Goal: Task Accomplishment & Management: Manage account settings

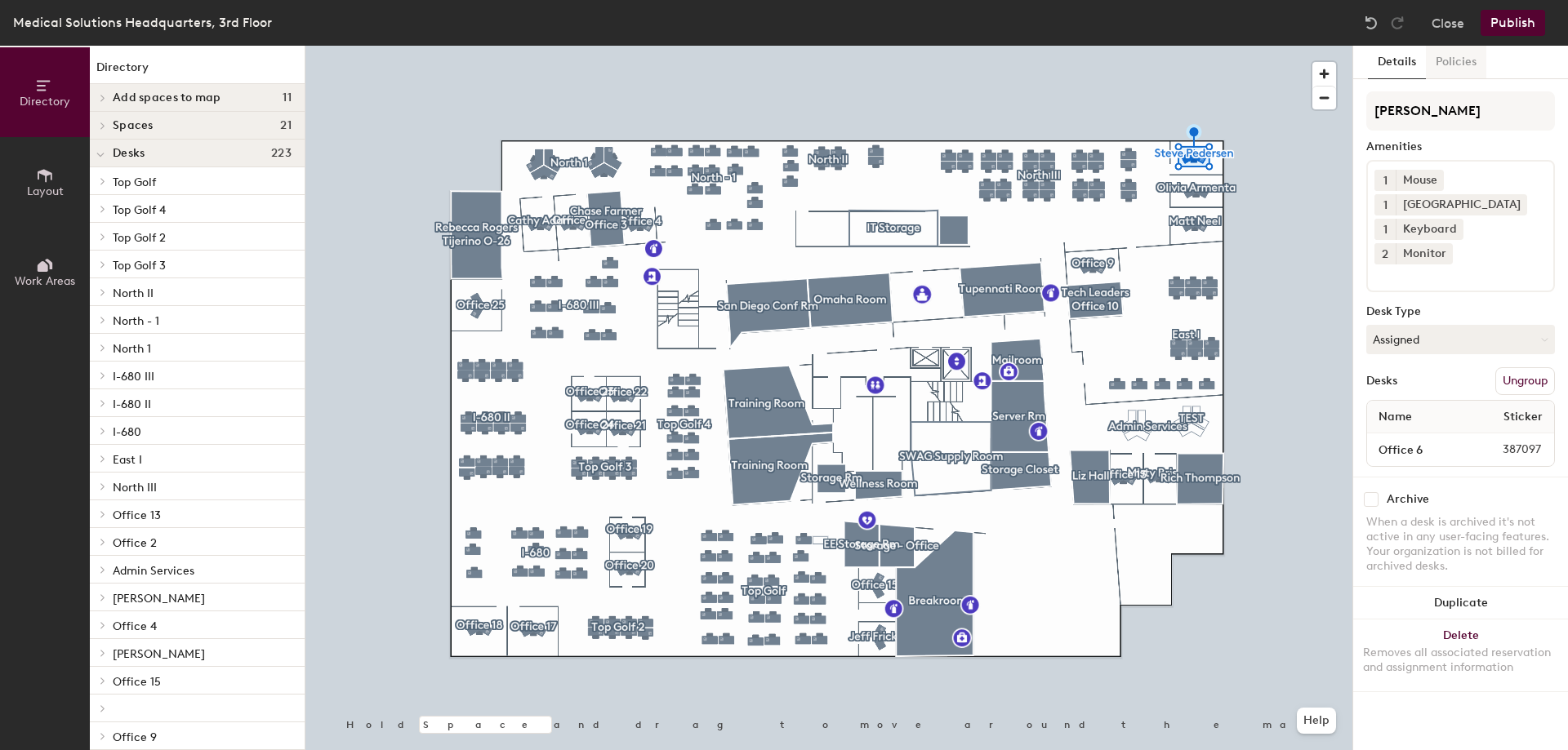
click at [1449, 67] on button "Policies" at bounding box center [1456, 62] width 60 height 34
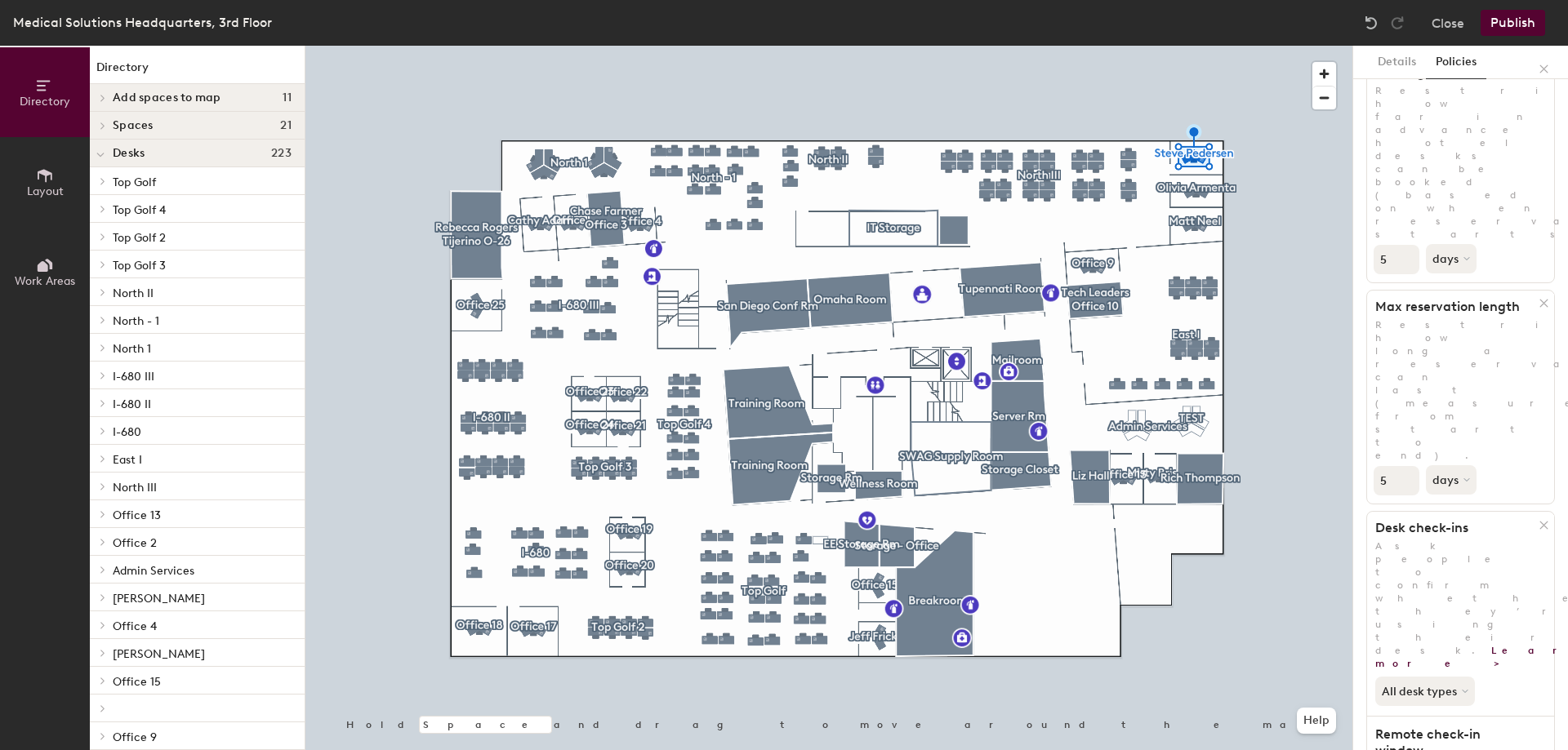
scroll to position [163, 0]
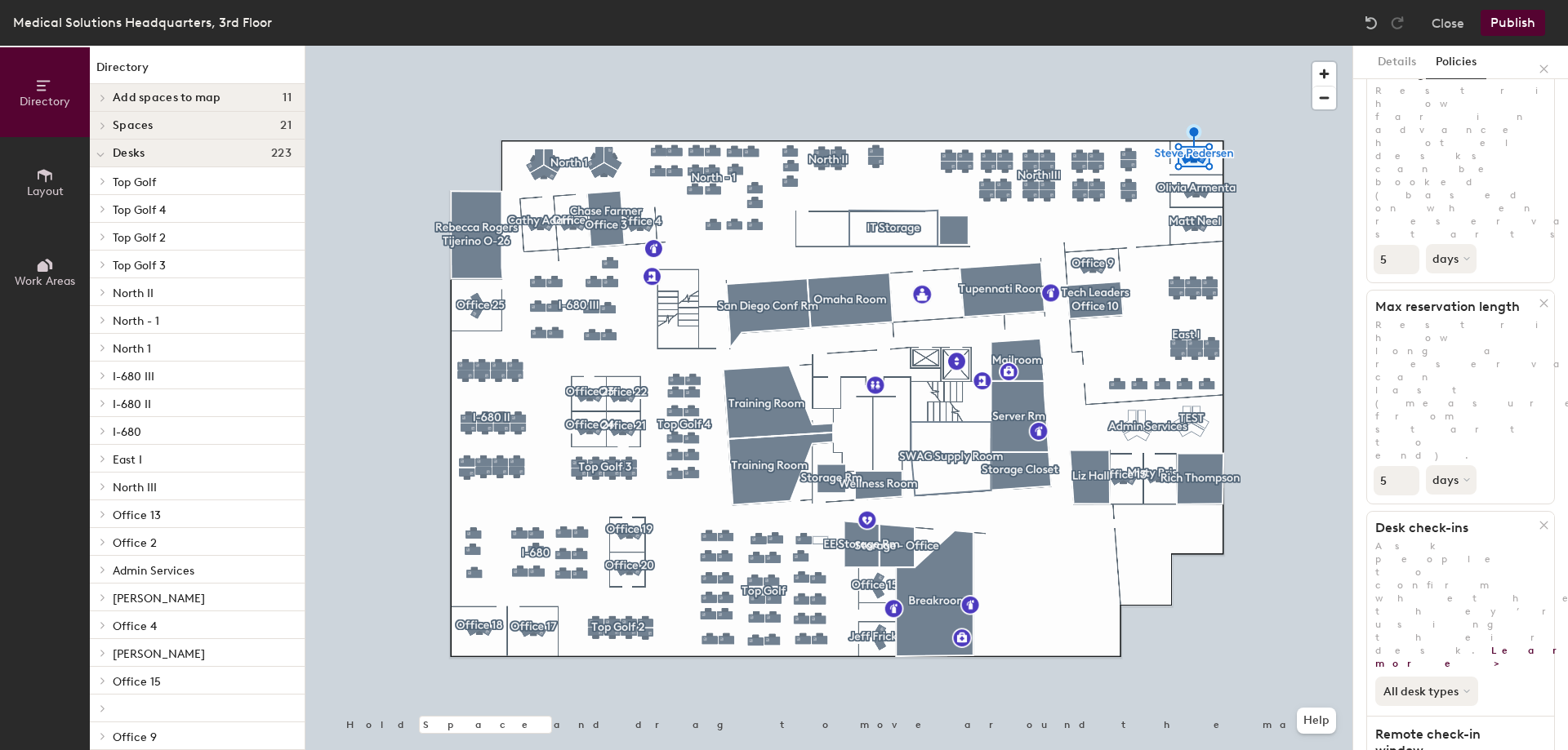
click at [1457, 677] on button "All desk types" at bounding box center [1426, 691] width 103 height 29
click at [1432, 736] on div "Hot/hotel only" at bounding box center [1426, 746] width 100 height 20
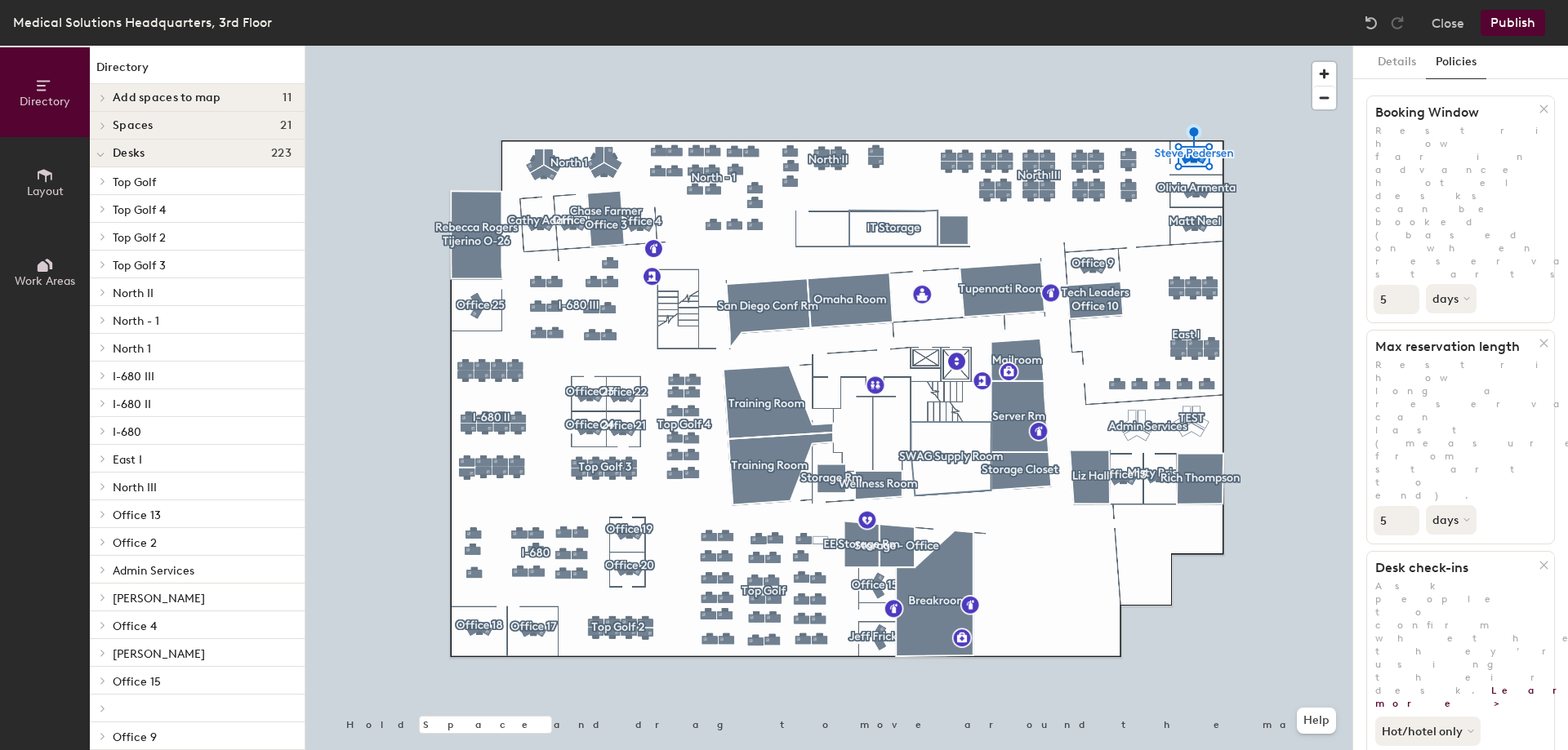
scroll to position [0, 0]
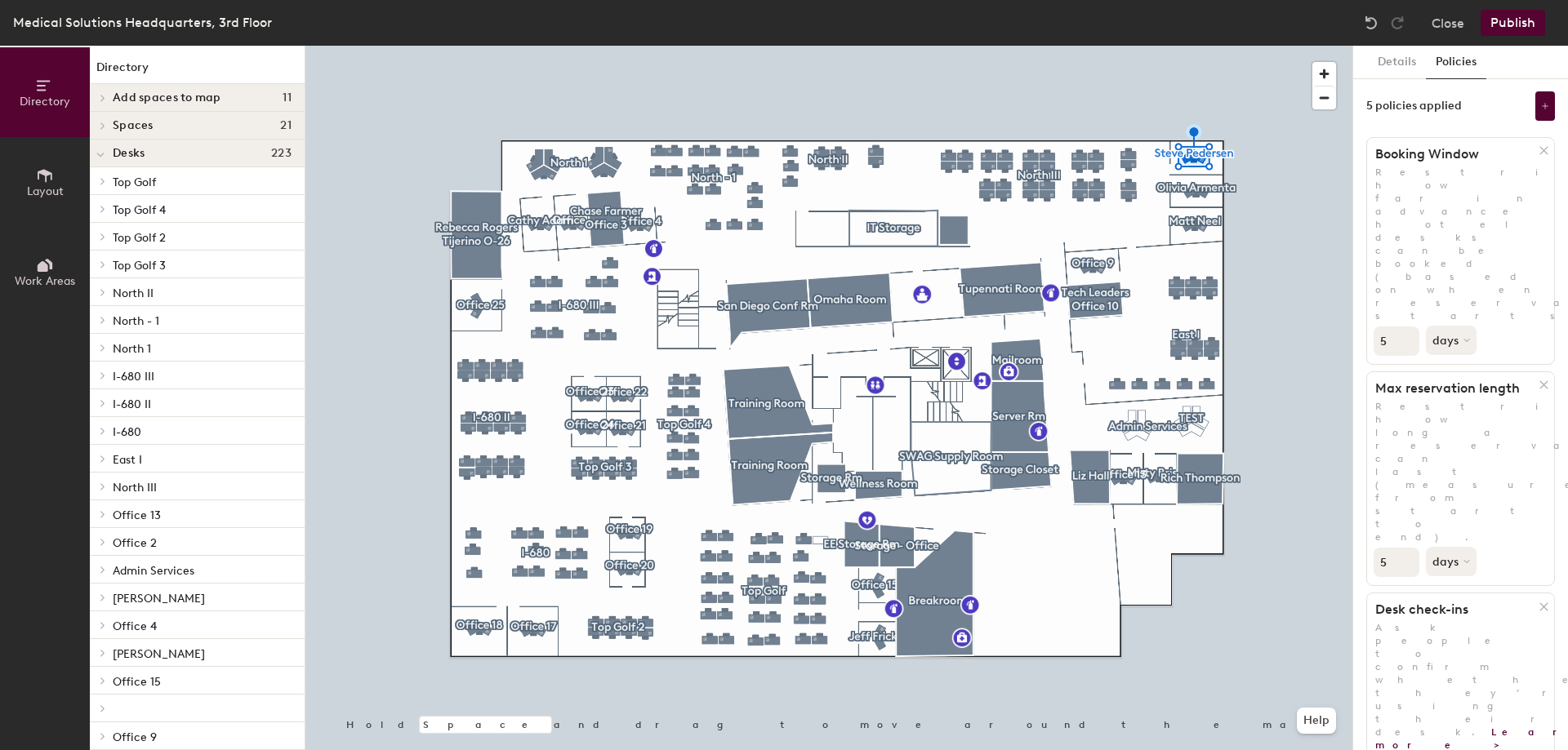
click at [1509, 24] on button "Publish" at bounding box center [1513, 22] width 65 height 26
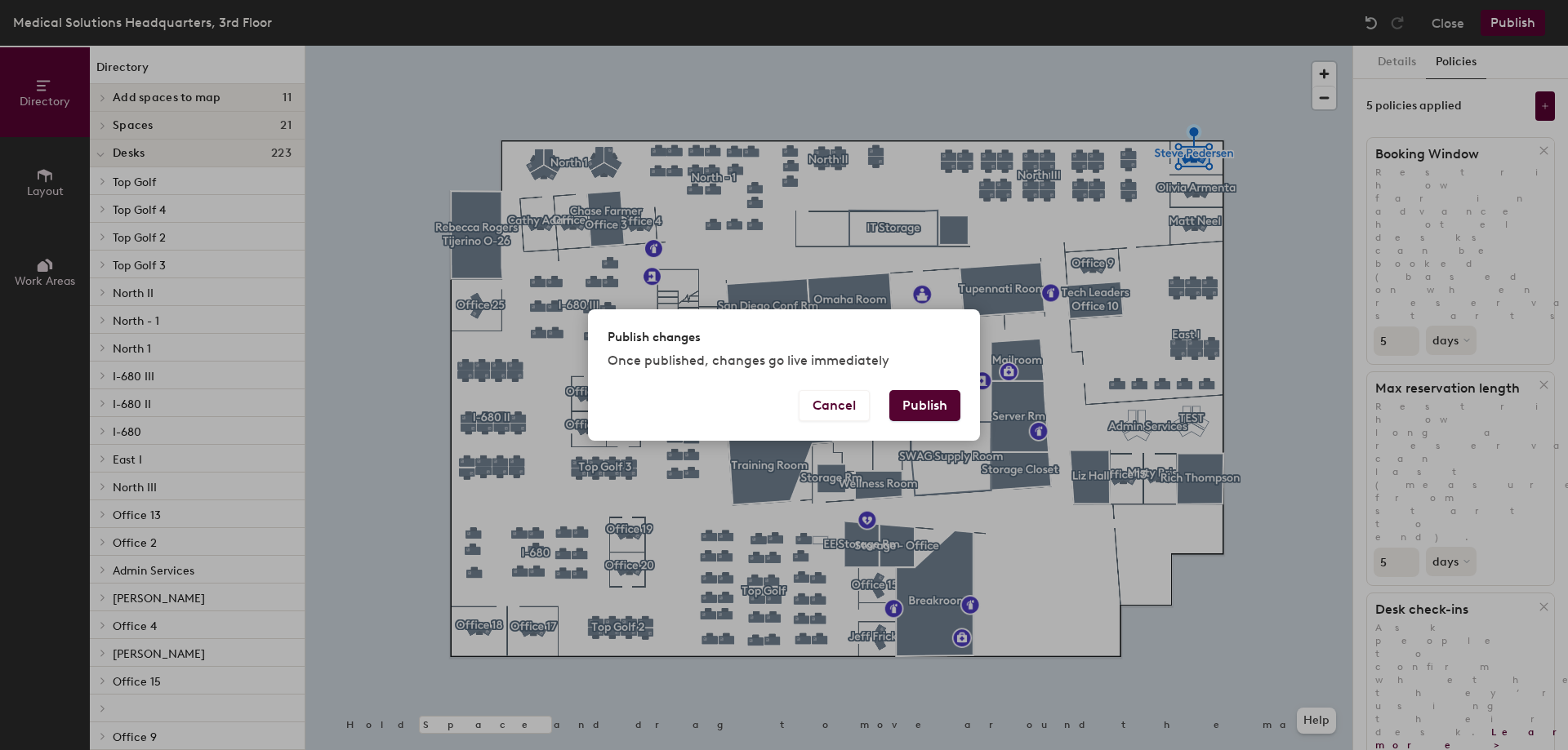
click at [945, 407] on button "Publish" at bounding box center [925, 406] width 71 height 31
